Goal: Communication & Community: Answer question/provide support

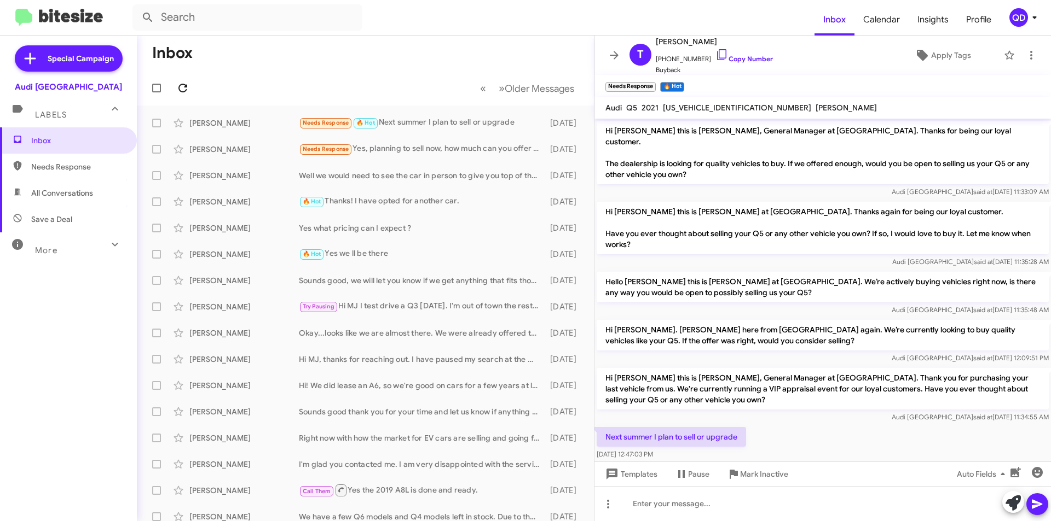
scroll to position [6, 0]
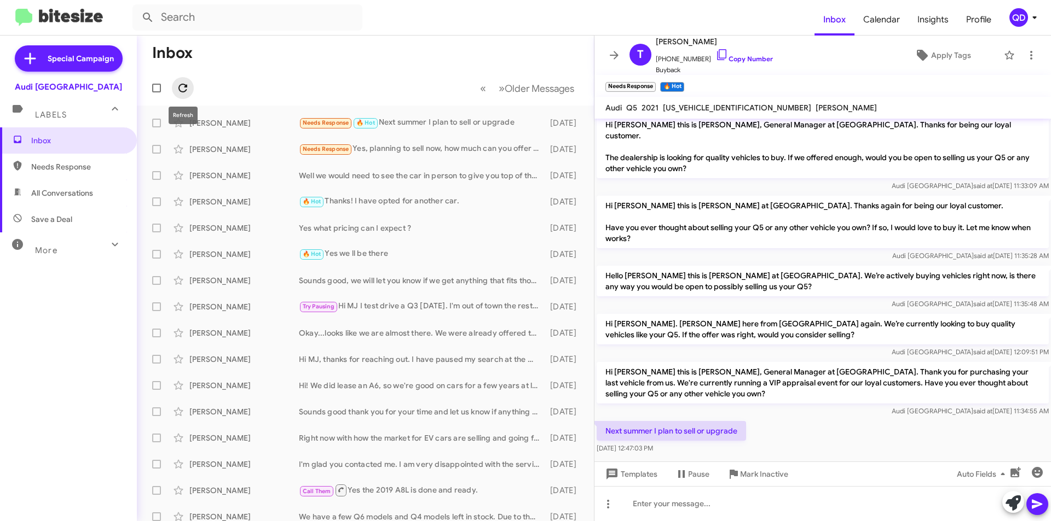
click at [179, 90] on icon at bounding box center [182, 88] width 9 height 9
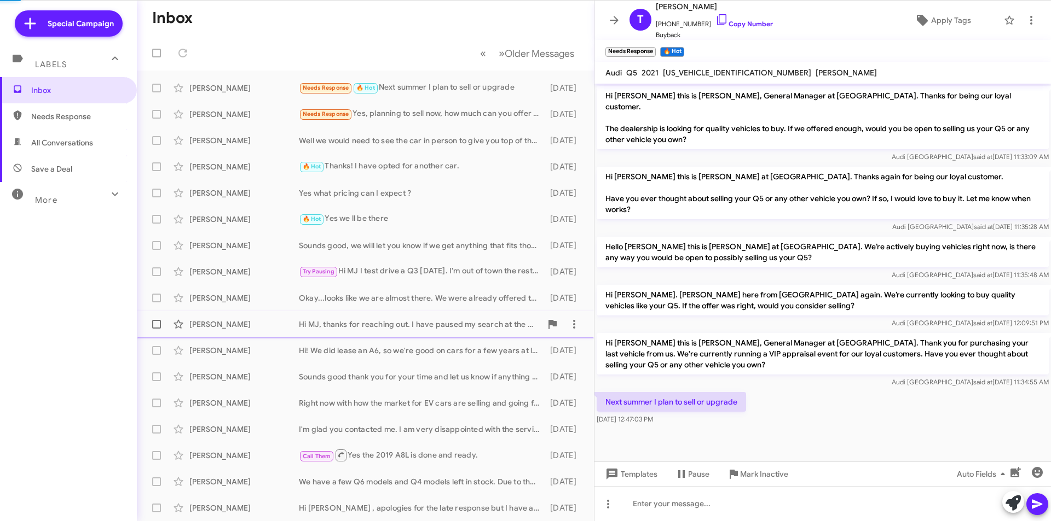
scroll to position [0, 0]
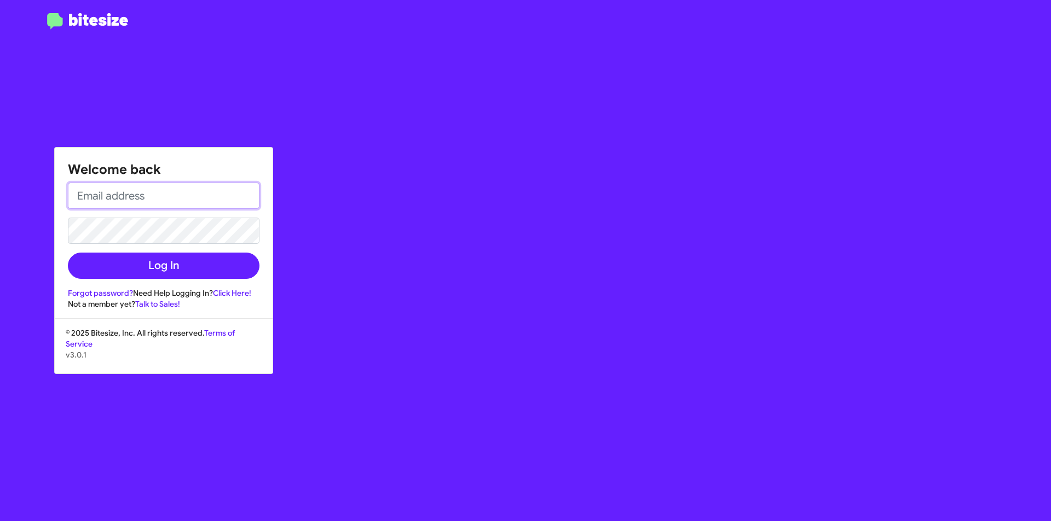
type input "[DOMAIN_NAME][EMAIL_ADDRESS][PERSON_NAME][DOMAIN_NAME]"
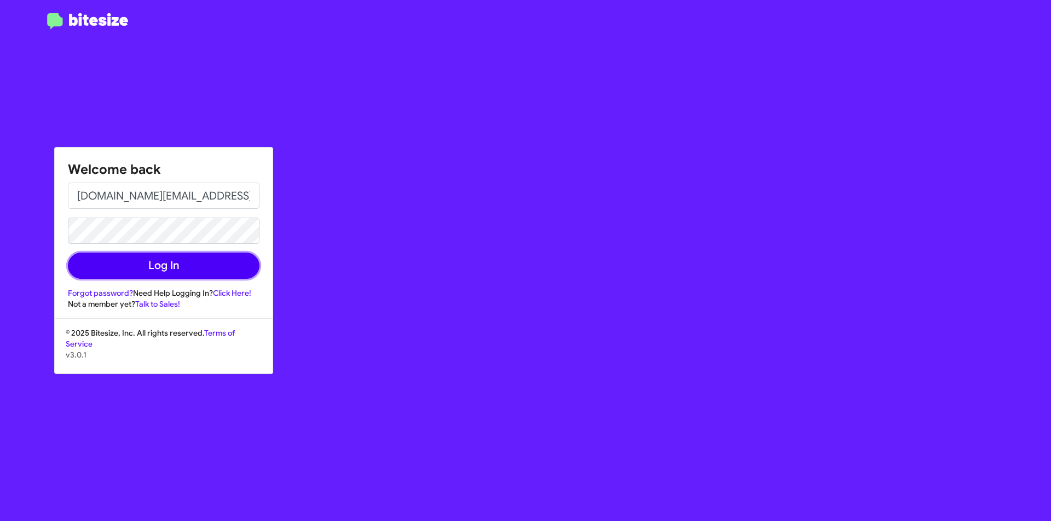
click at [204, 269] on button "Log In" at bounding box center [164, 266] width 192 height 26
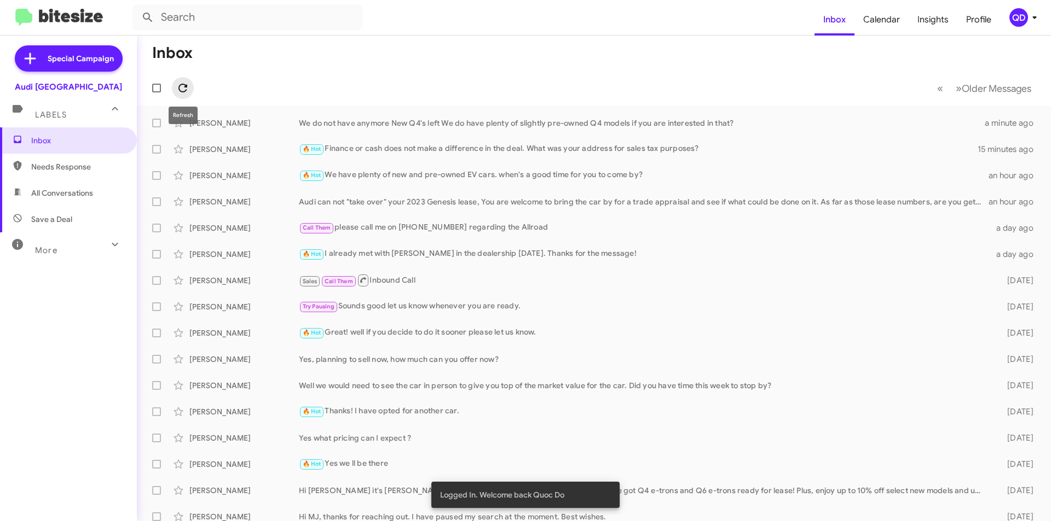
click at [179, 94] on icon at bounding box center [182, 88] width 13 height 13
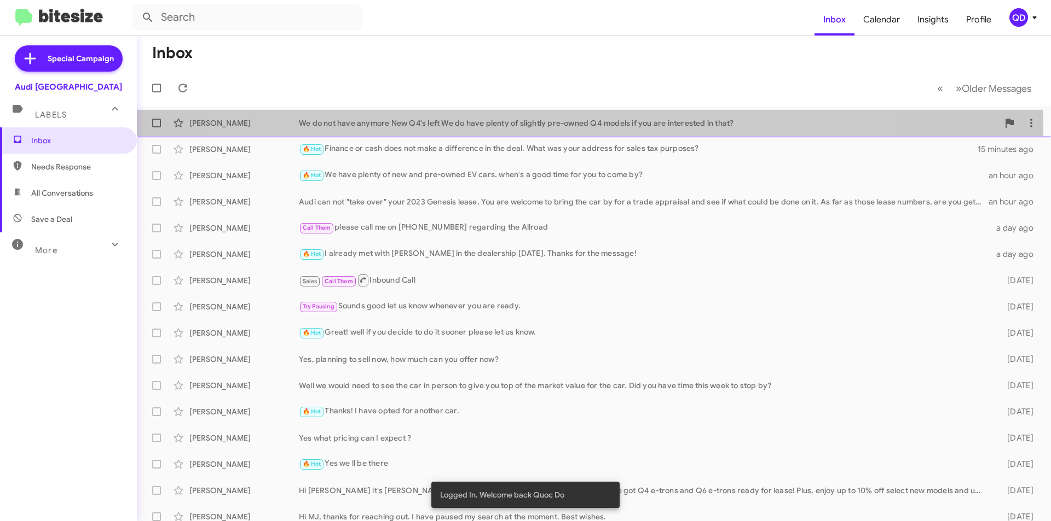
click at [555, 129] on div "[PERSON_NAME] We do not have anymore New Q4's left We do have plenty of slightl…" at bounding box center [594, 123] width 896 height 22
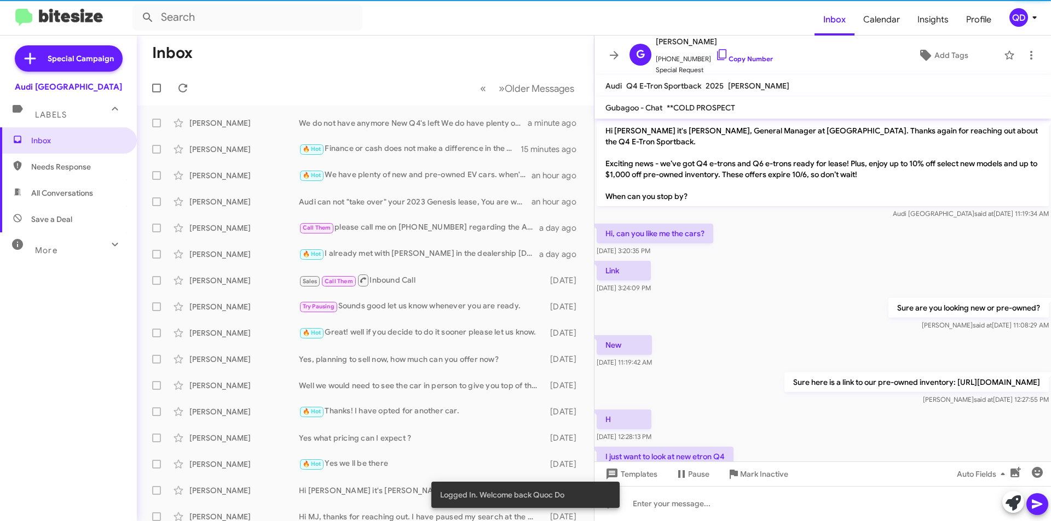
scroll to position [82, 0]
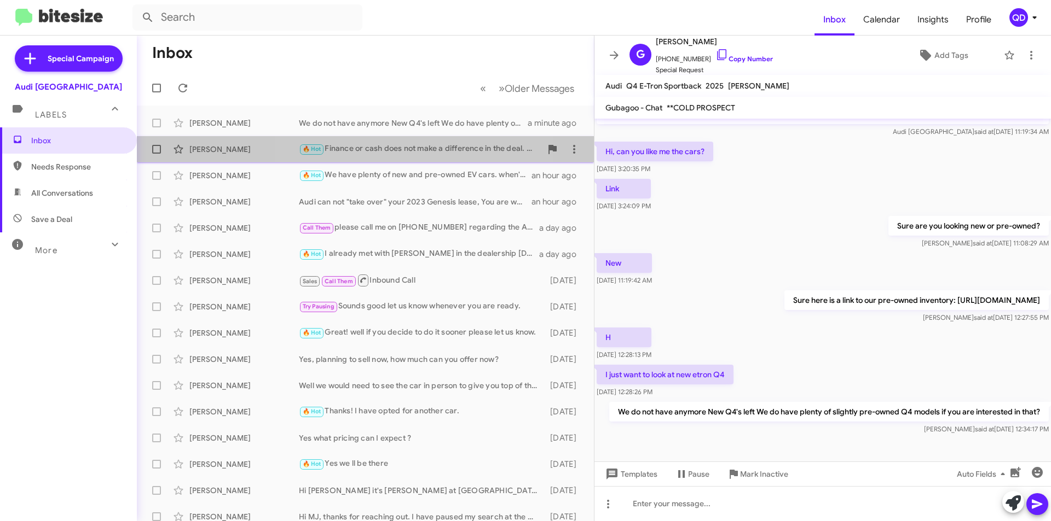
click at [411, 160] on span "[PERSON_NAME] 🔥 Hot Finance or cash does not make a difference in the deal. Wha…" at bounding box center [365, 149] width 457 height 26
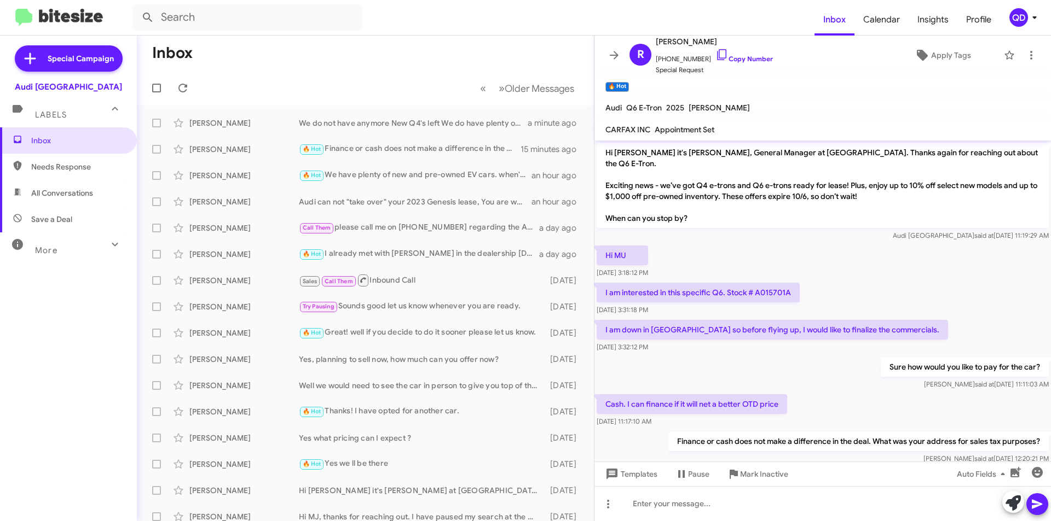
scroll to position [13, 0]
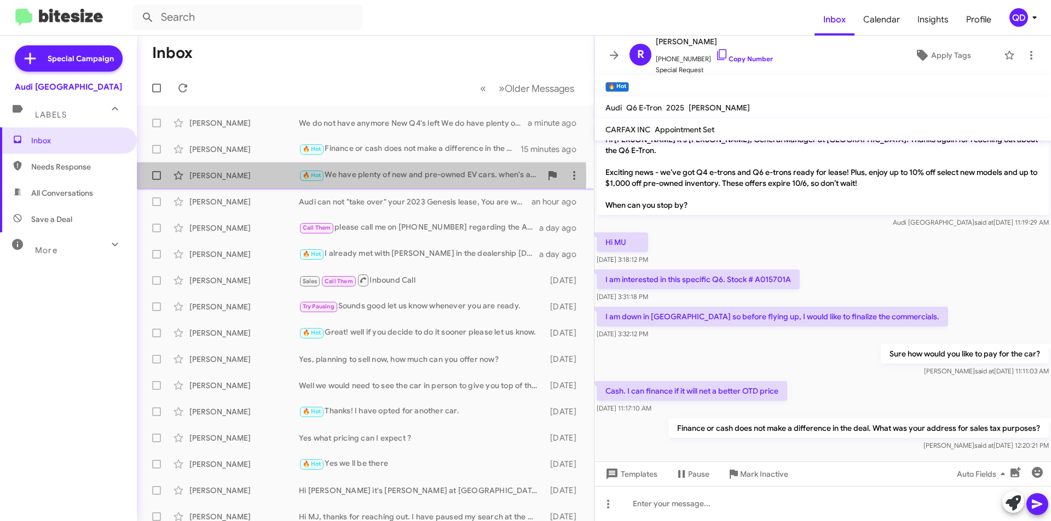
click at [276, 178] on div "[PERSON_NAME]" at bounding box center [243, 175] width 109 height 11
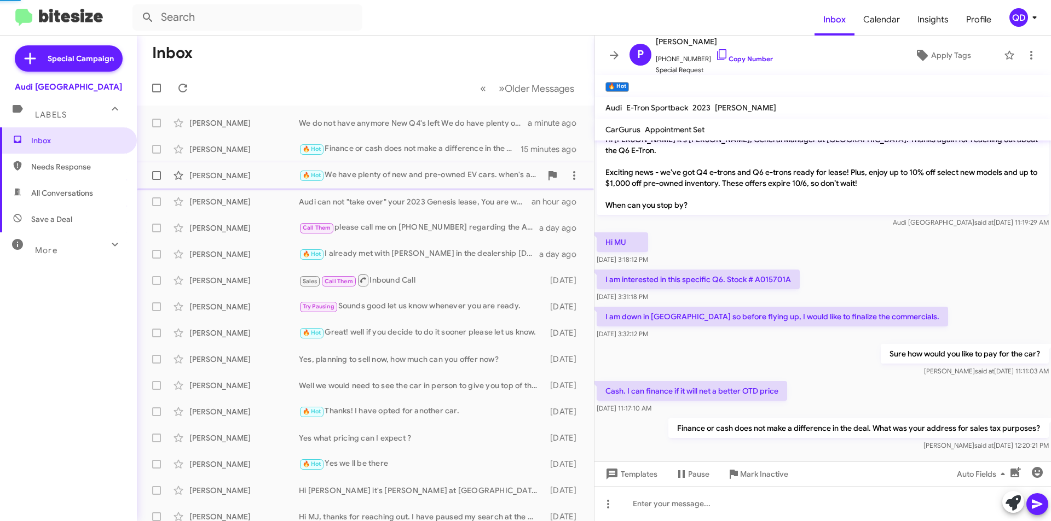
scroll to position [312, 0]
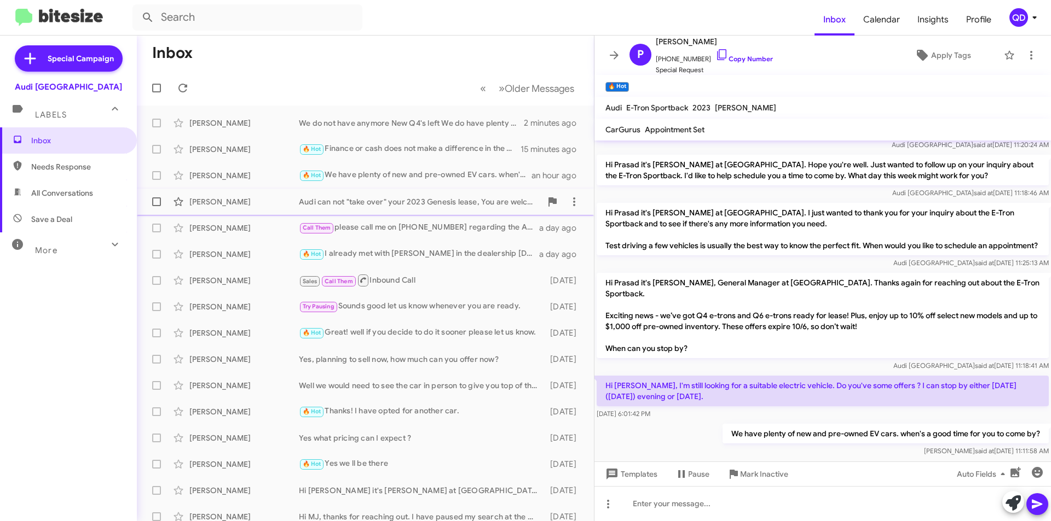
click at [405, 199] on div "Audi can not "take over" your 2023 Genesis lease, You are welcome to bring the …" at bounding box center [420, 201] width 242 height 11
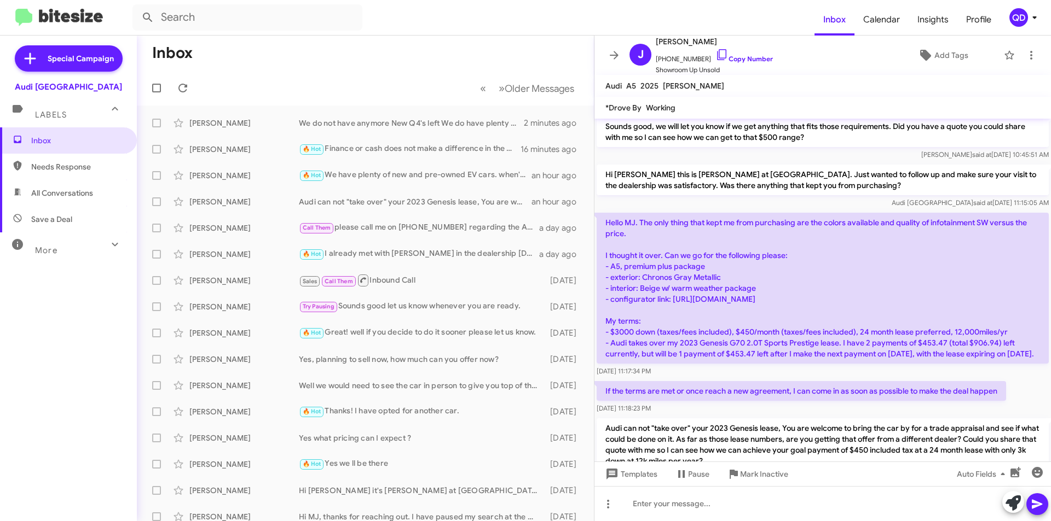
scroll to position [265, 0]
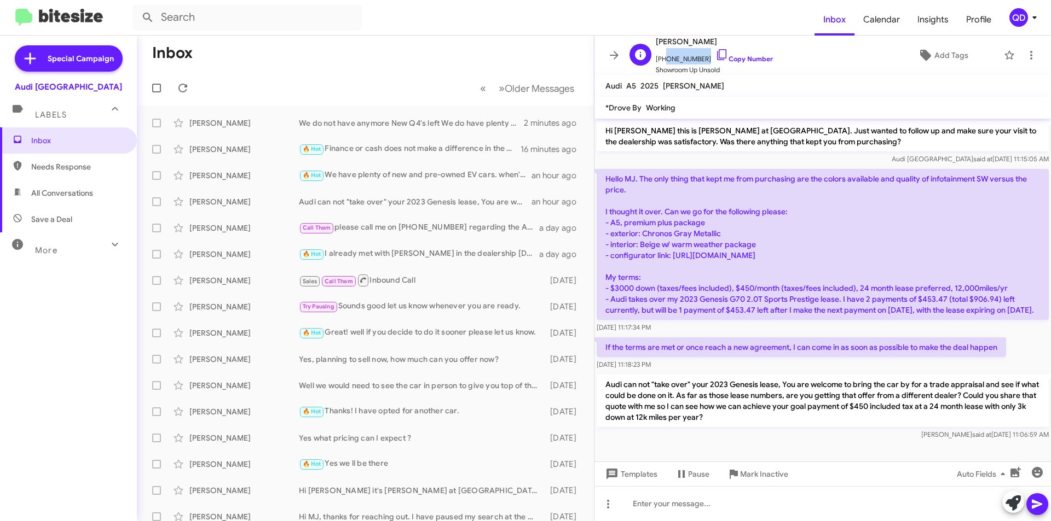
drag, startPoint x: 698, startPoint y: 59, endPoint x: 662, endPoint y: 60, distance: 36.7
click at [662, 60] on span "[PHONE_NUMBER] Copy Number" at bounding box center [714, 56] width 117 height 16
copy span "2132705930"
click at [697, 243] on p "Hello MJ. The only thing that kept me from purchasing are the colors available …" at bounding box center [822, 244] width 452 height 151
drag, startPoint x: 807, startPoint y: 243, endPoint x: 671, endPoint y: 247, distance: 135.8
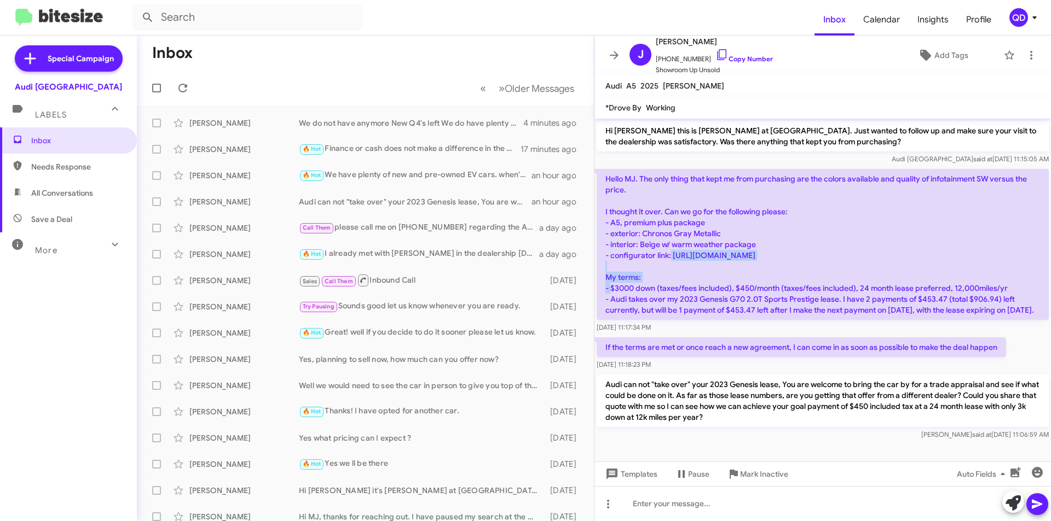
click at [671, 247] on p "Hello MJ. The only thing that kept me from purchasing are the colors available …" at bounding box center [822, 244] width 452 height 151
copy p "[URL][DOMAIN_NAME]"
